Goal: Information Seeking & Learning: Learn about a topic

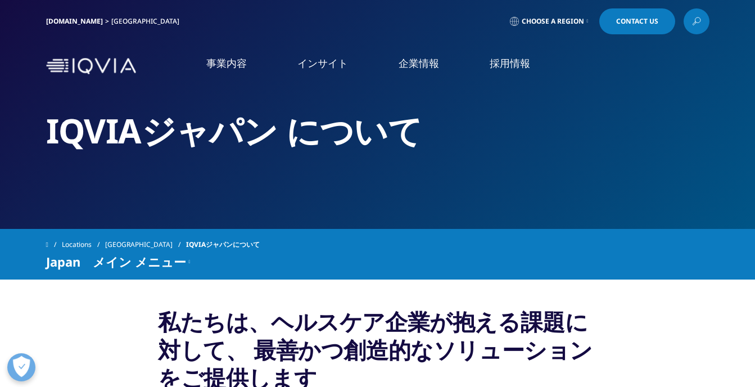
click at [225, 57] on link "事業内容" at bounding box center [226, 63] width 40 height 14
click at [121, 124] on h2 "IQVIAジャパン について" at bounding box center [378, 131] width 664 height 42
click at [121, 125] on h2 "IQVIAジャパン について" at bounding box center [378, 131] width 664 height 42
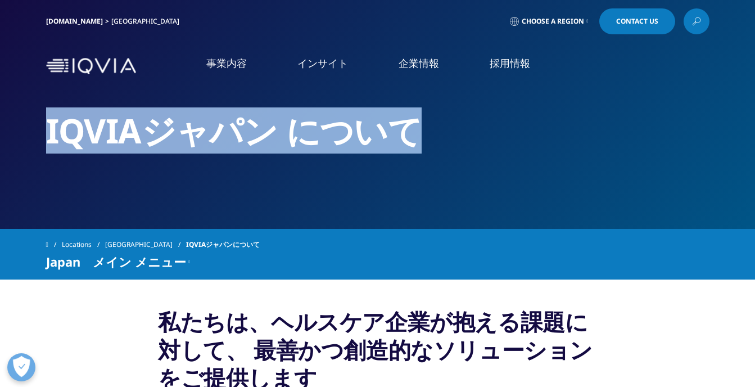
click at [121, 125] on h2 "IQVIAジャパン について" at bounding box center [378, 131] width 664 height 42
copy div "IQVIAジャパン について"
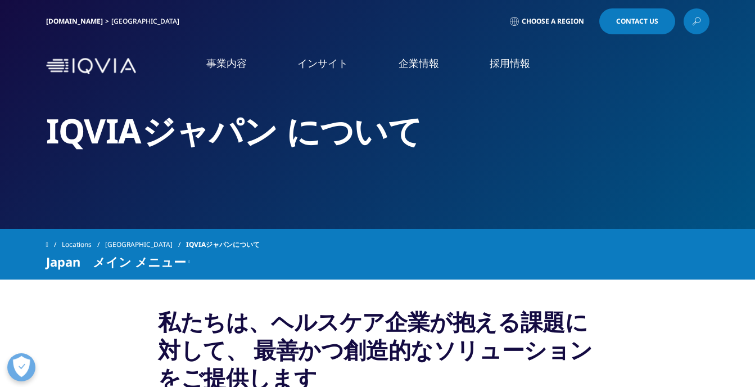
click at [231, 65] on link "事業内容" at bounding box center [226, 63] width 40 height 14
